Goal: Task Accomplishment & Management: Use online tool/utility

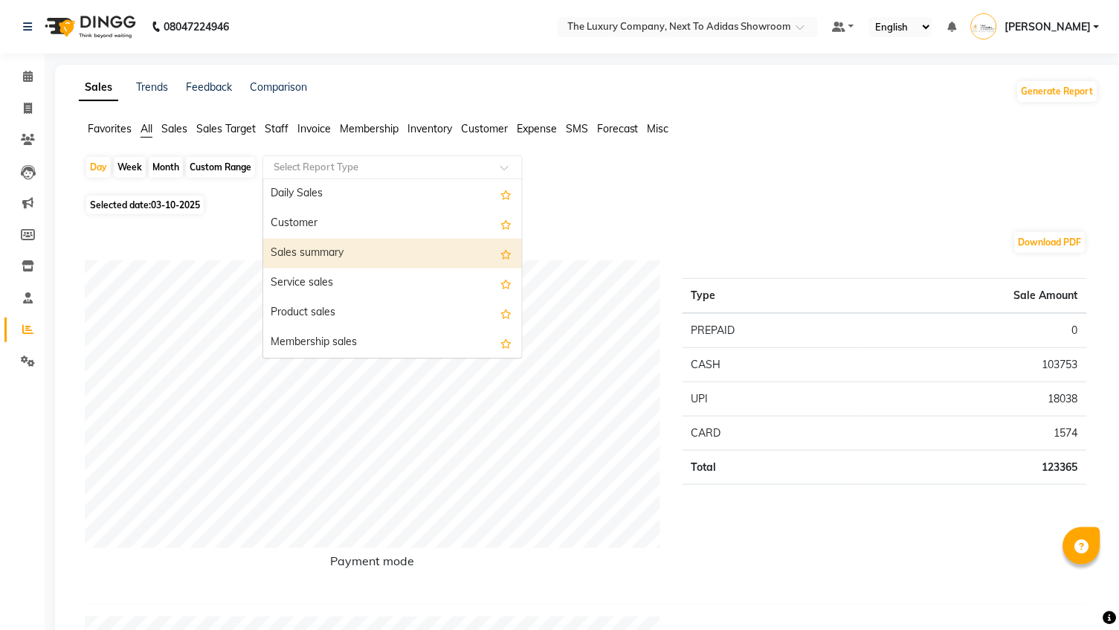
click at [364, 255] on div "Sales summary" at bounding box center [392, 254] width 259 height 30
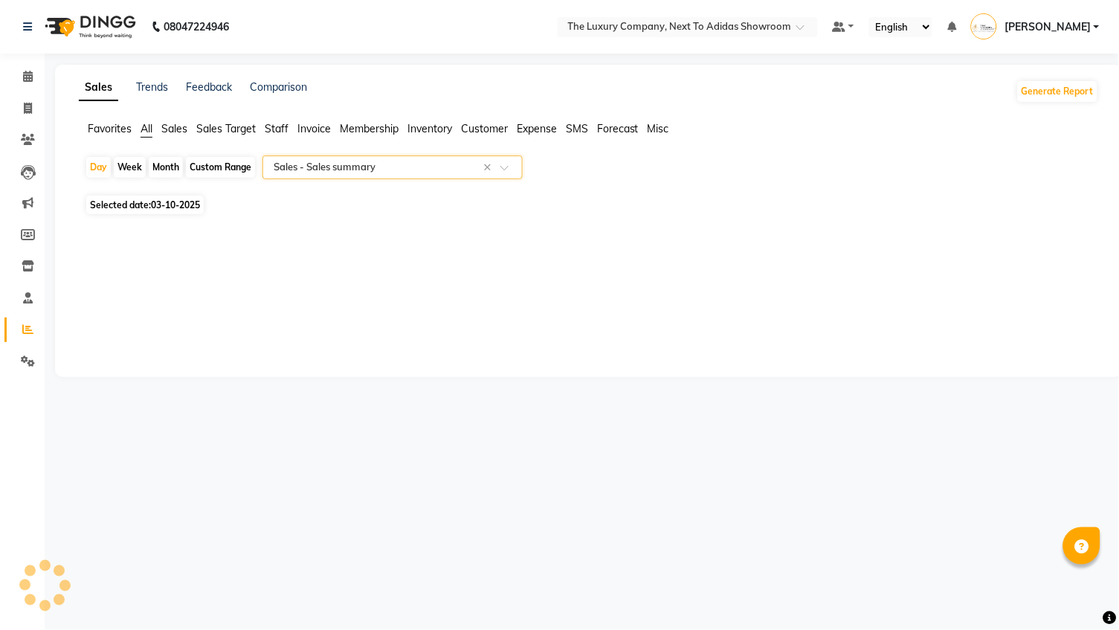
select select "full_report"
select select "csv"
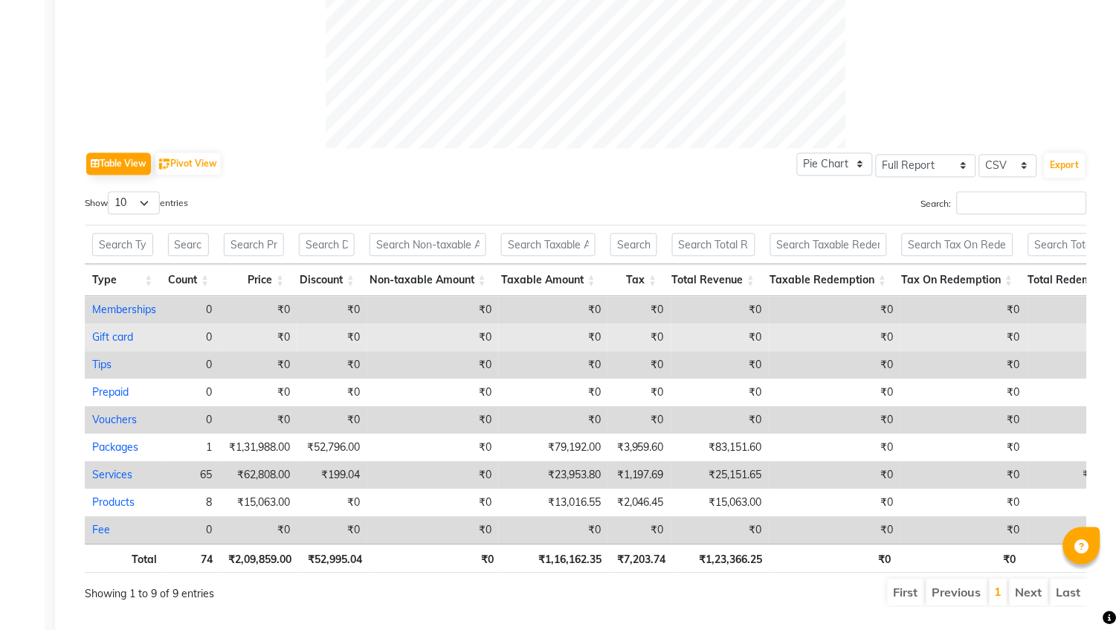
scroll to position [625, 0]
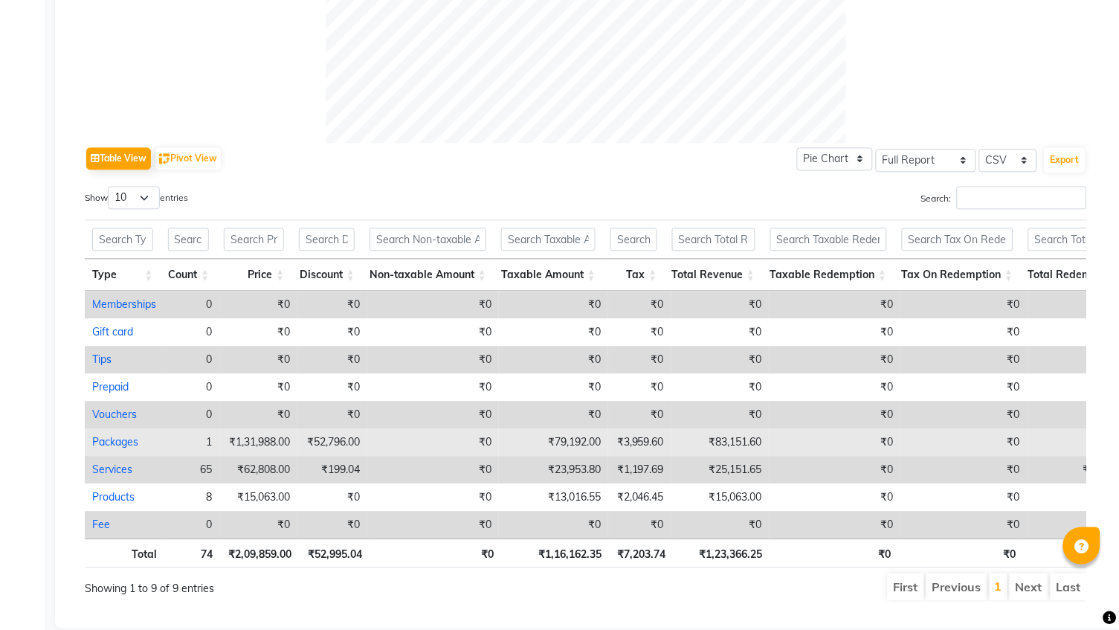
click at [112, 436] on link "Packages" at bounding box center [115, 442] width 46 height 13
select select "full_report"
select select "csv"
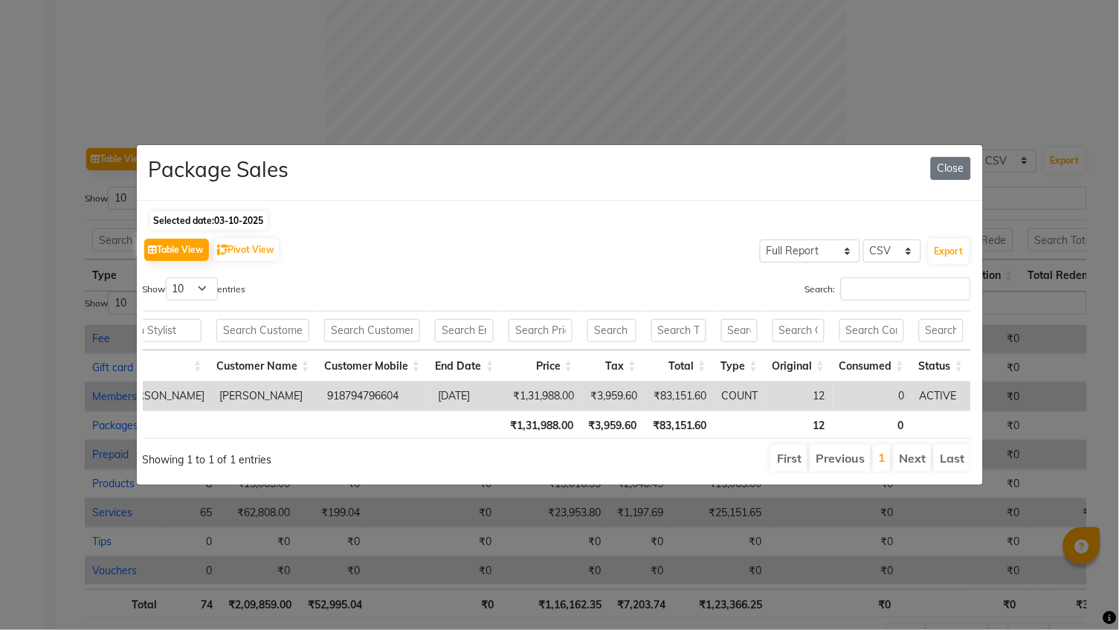
scroll to position [0, 561]
click at [952, 167] on button "Close" at bounding box center [951, 168] width 40 height 23
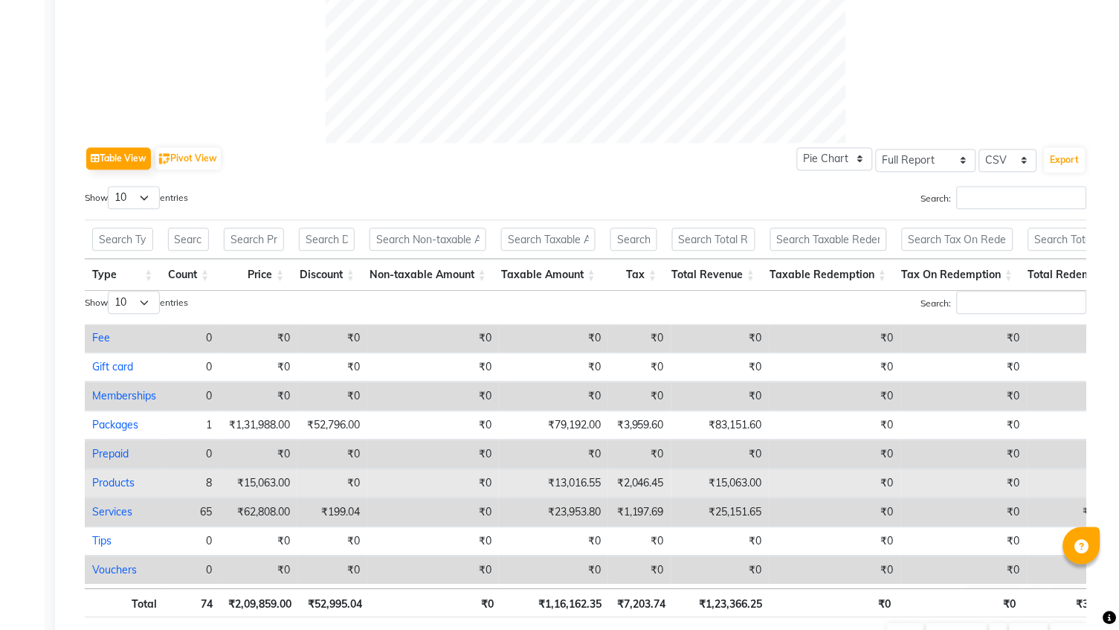
click at [120, 477] on link "Products" at bounding box center [113, 483] width 42 height 13
select select "full_report"
select select "csv"
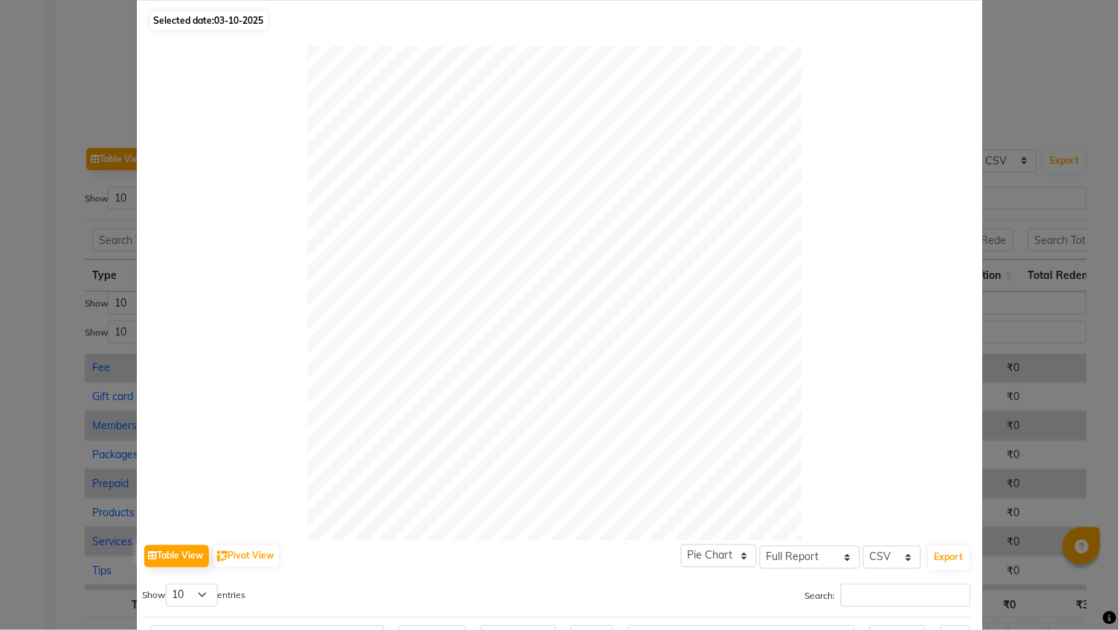
scroll to position [0, 0]
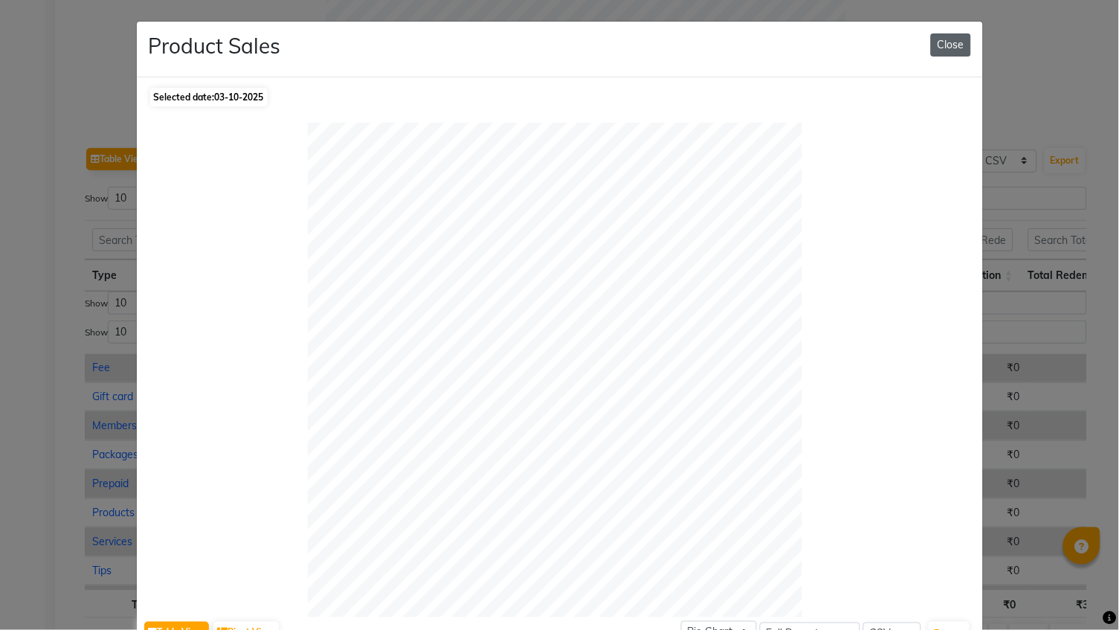
click at [940, 42] on button "Close" at bounding box center [951, 44] width 40 height 23
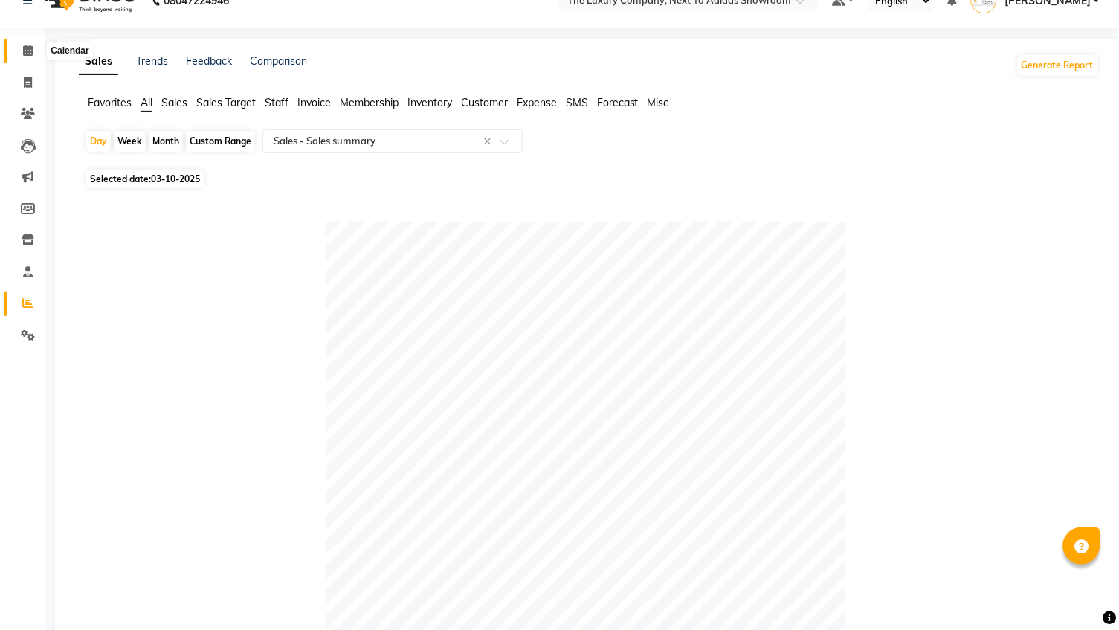
click at [22, 45] on span at bounding box center [28, 50] width 26 height 17
